Goal: Task Accomplishment & Management: Manage account settings

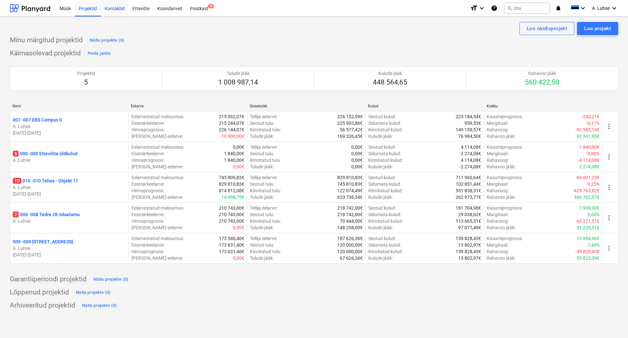
drag, startPoint x: 93, startPoint y: 9, endPoint x: 121, endPoint y: 8, distance: 28.5
click at [93, 9] on div "Projektid" at bounding box center [88, 8] width 26 height 17
click at [188, 14] on div "Postkast 9" at bounding box center [199, 8] width 26 height 17
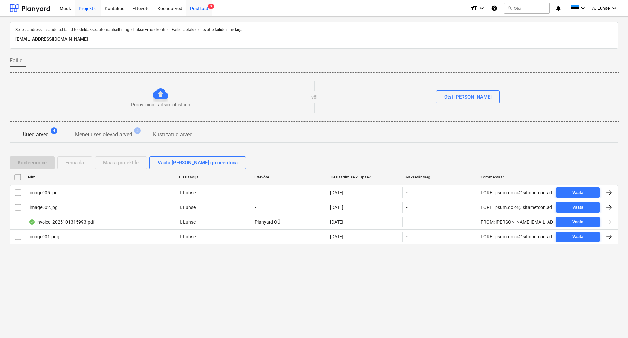
click at [83, 7] on div "Projektid" at bounding box center [88, 8] width 26 height 17
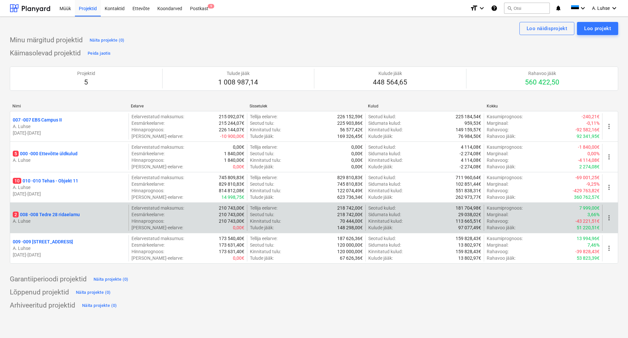
click at [83, 214] on div "2 008 - 008 Tedre 28 ridaelamu" at bounding box center [69, 214] width 113 height 7
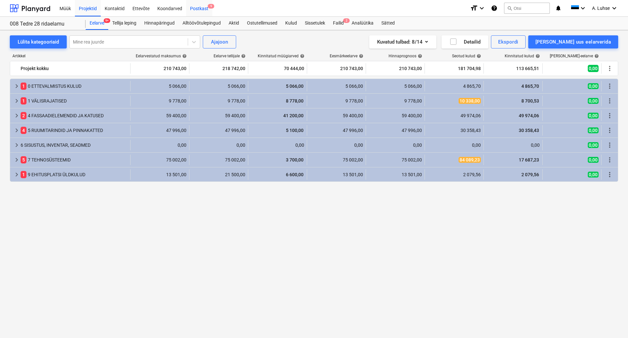
click at [198, 9] on div "Postkast 9" at bounding box center [199, 8] width 26 height 17
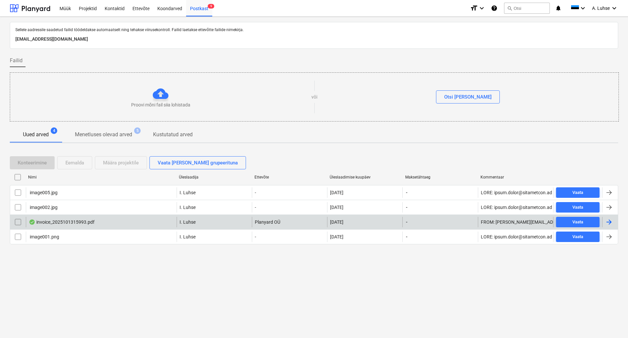
click at [108, 226] on div "invoice_2025101315993.pdf" at bounding box center [101, 222] width 151 height 10
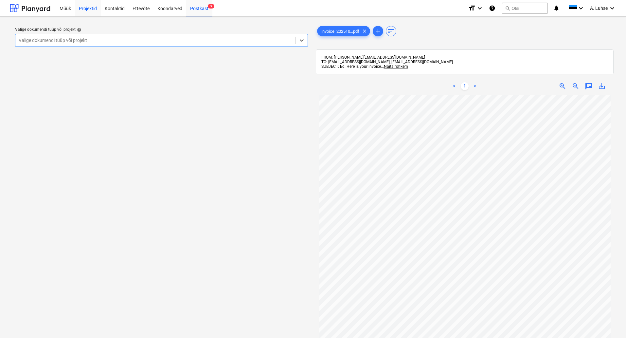
click at [92, 9] on div "Projektid" at bounding box center [88, 8] width 26 height 17
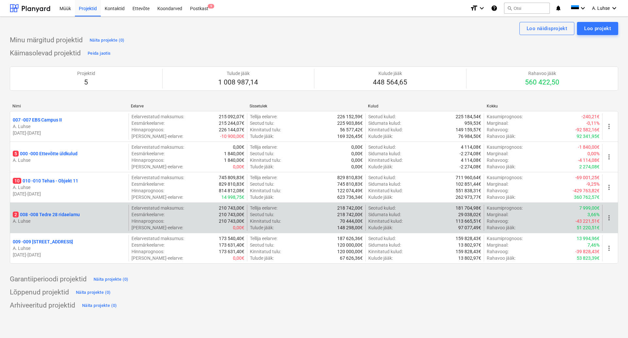
click at [69, 208] on div "2 008 - 008 Tedre 28 ridaelamu A. Luhse" at bounding box center [69, 217] width 118 height 26
click at [70, 217] on p "2 008 - 008 Tedre 28 ridaelamu" at bounding box center [46, 214] width 67 height 7
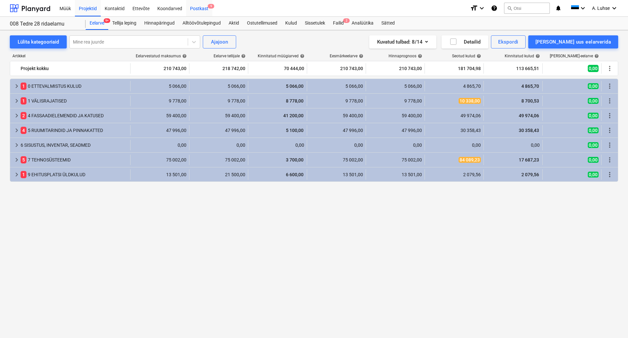
click at [194, 8] on div "Postkast 9" at bounding box center [199, 8] width 26 height 17
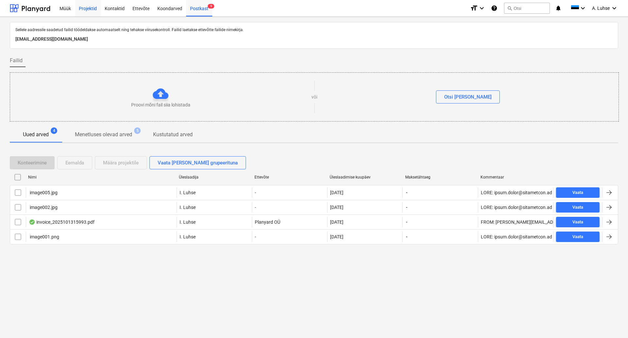
click at [85, 12] on div "Projektid" at bounding box center [88, 8] width 26 height 17
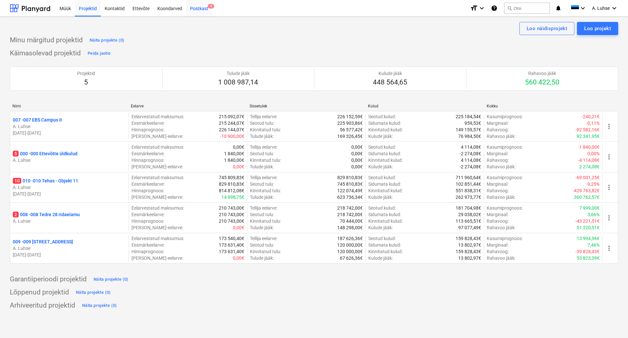
click at [201, 8] on div "Postkast 9" at bounding box center [199, 8] width 26 height 17
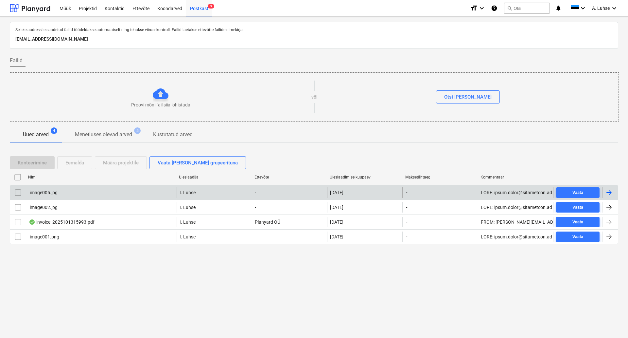
click at [18, 192] on input "checkbox" at bounding box center [18, 192] width 10 height 10
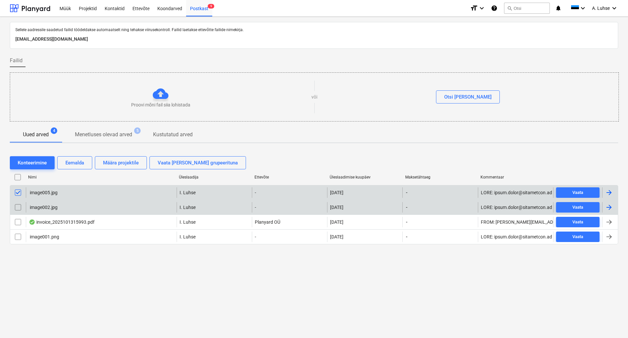
click at [20, 204] on input "checkbox" at bounding box center [18, 207] width 10 height 10
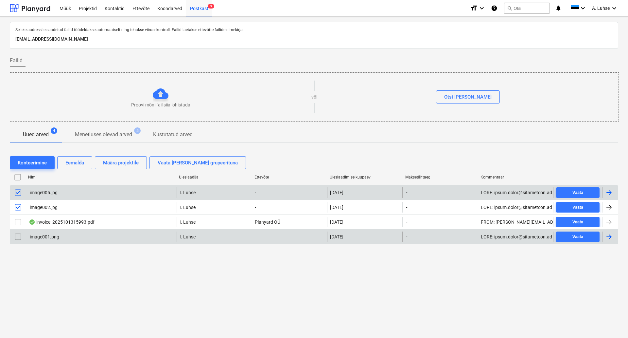
click at [19, 233] on input "checkbox" at bounding box center [18, 236] width 10 height 10
click at [73, 165] on div "Eemalda" at bounding box center [74, 162] width 19 height 9
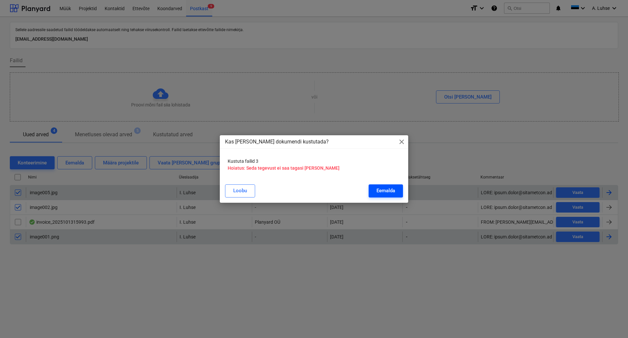
click at [391, 191] on div "Eemalda" at bounding box center [385, 190] width 19 height 9
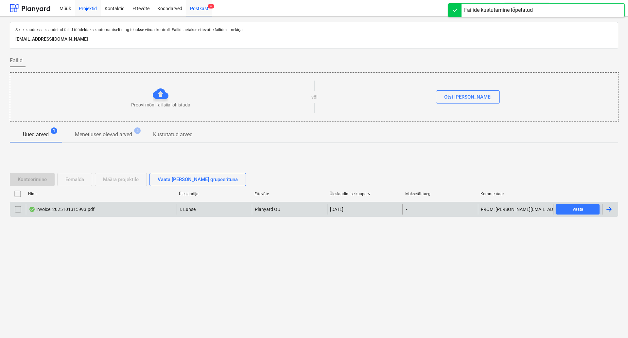
click at [83, 8] on div "Projektid" at bounding box center [88, 8] width 26 height 17
